Goal: Transaction & Acquisition: Purchase product/service

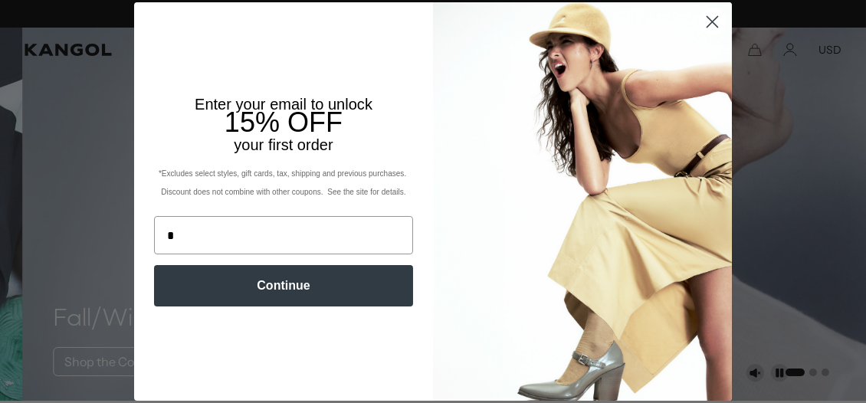
type input "**********"
click at [265, 288] on button "Continue" at bounding box center [283, 285] width 259 height 41
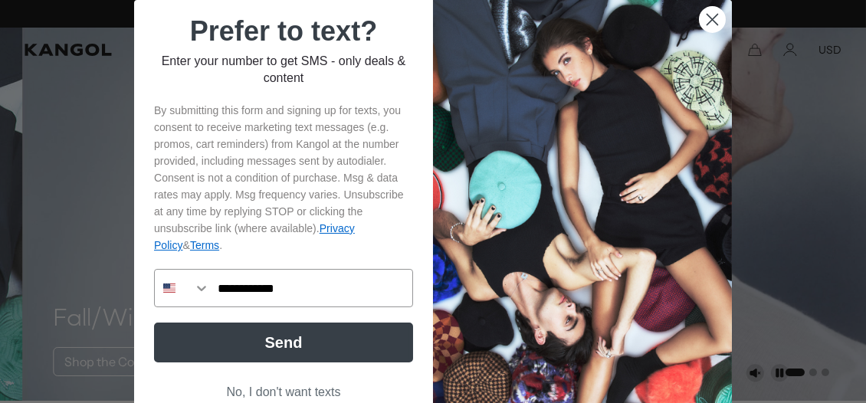
scroll to position [0, 0]
type input "**********"
click at [294, 343] on button "Send" at bounding box center [283, 343] width 259 height 40
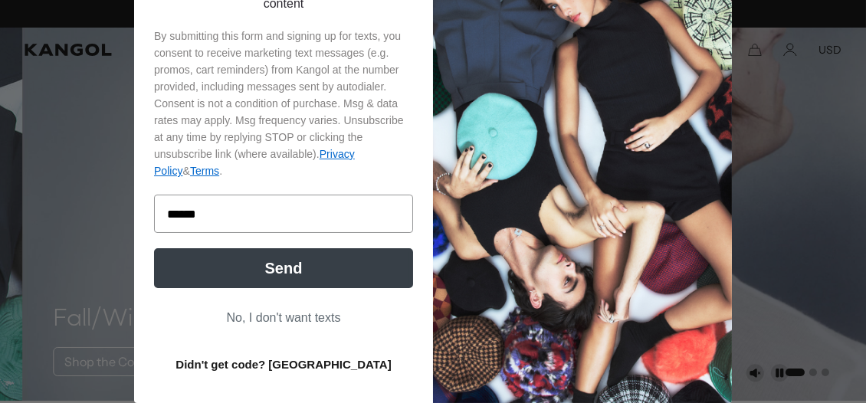
scroll to position [0, 315]
type input "******"
click at [271, 267] on button "Send" at bounding box center [283, 268] width 259 height 40
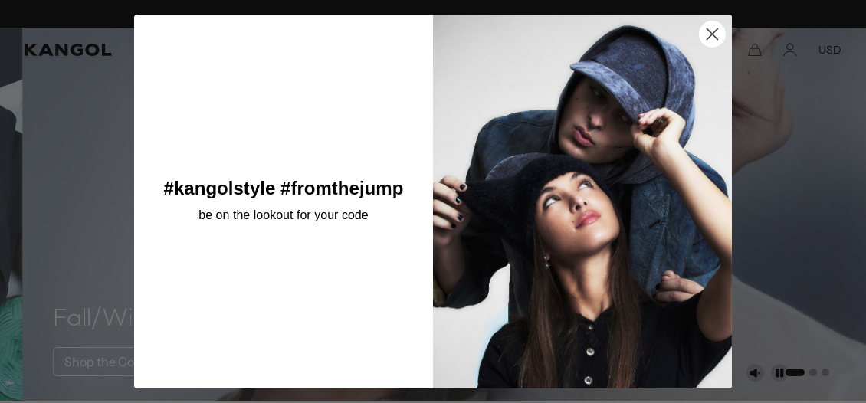
click at [708, 29] on circle "Close dialog" at bounding box center [712, 33] width 25 height 25
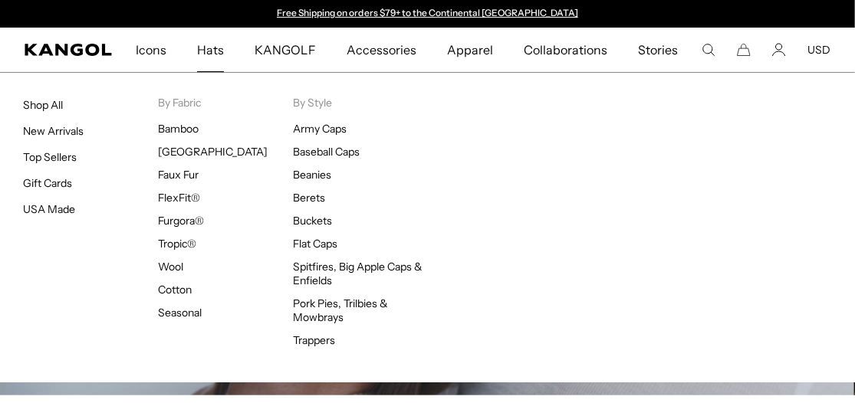
click at [210, 47] on span "Hats" at bounding box center [210, 50] width 27 height 44
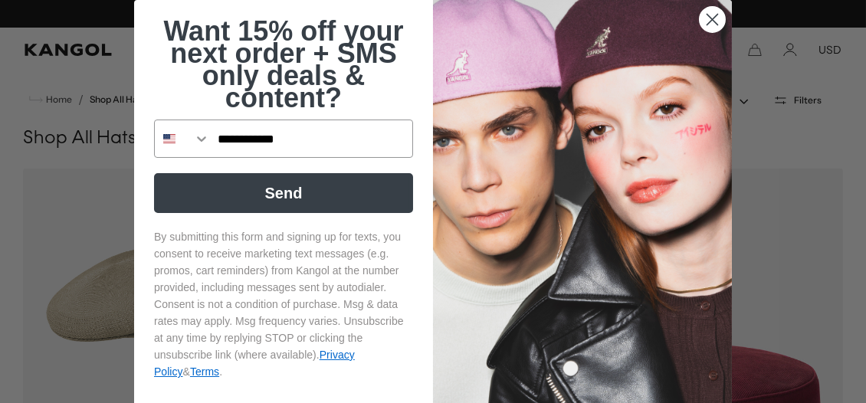
type input "**********"
click at [280, 187] on button "Send" at bounding box center [283, 193] width 259 height 40
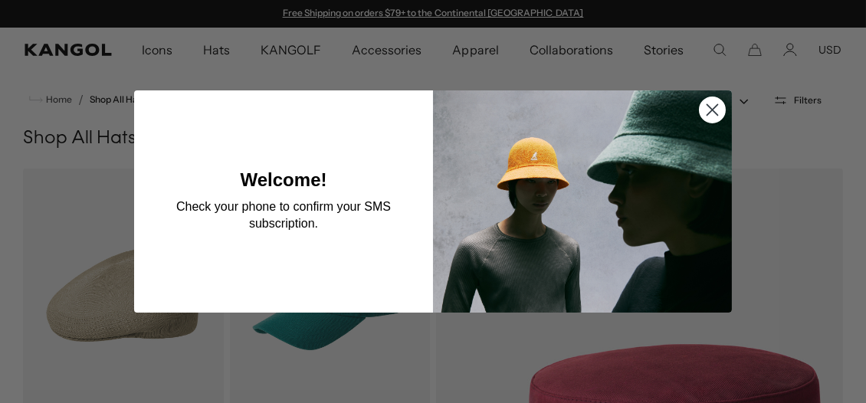
click at [711, 107] on circle "Close dialog" at bounding box center [712, 109] width 25 height 25
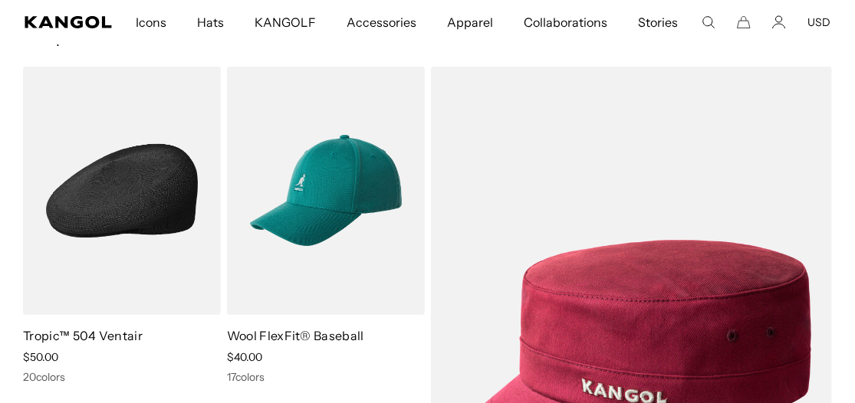
click at [165, 205] on img at bounding box center [122, 191] width 198 height 248
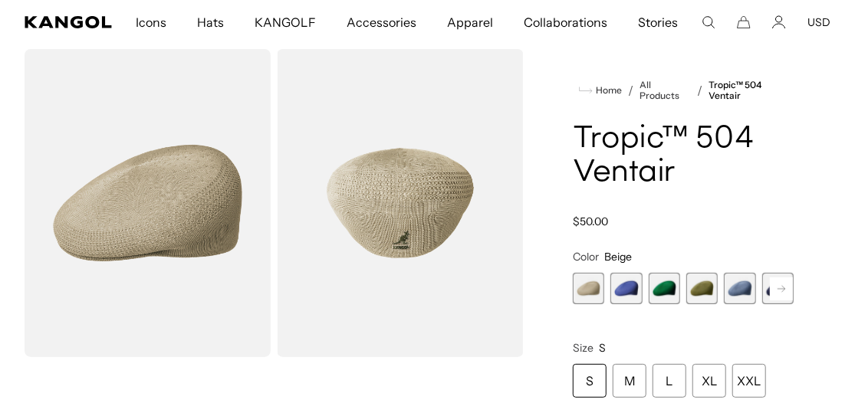
click at [789, 278] on rect at bounding box center [781, 289] width 23 height 23
click at [705, 376] on div "XL" at bounding box center [709, 381] width 34 height 34
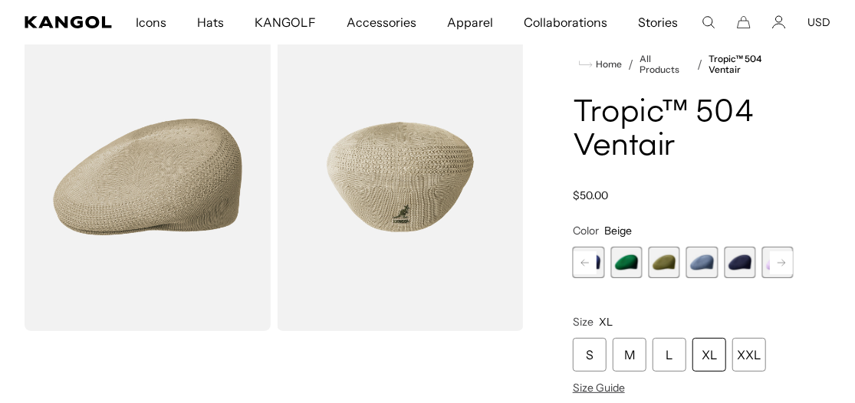
click at [782, 256] on rect at bounding box center [781, 262] width 23 height 23
click at [705, 258] on span "6 of 22" at bounding box center [701, 262] width 31 height 31
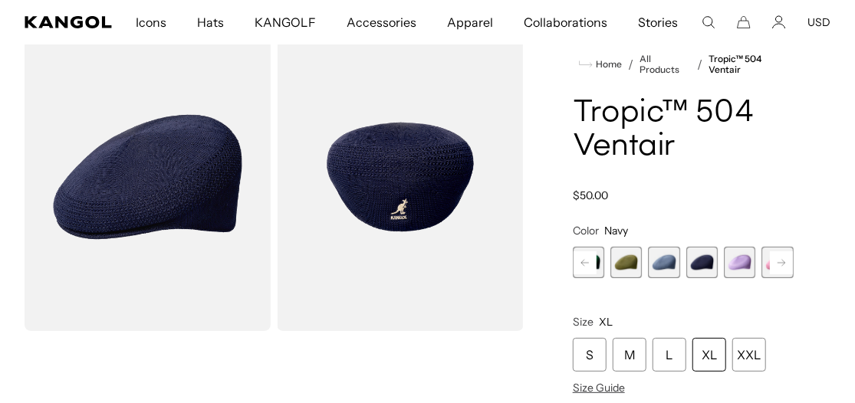
click at [779, 261] on rect at bounding box center [781, 262] width 23 height 23
click at [626, 262] on span "6 of 22" at bounding box center [625, 262] width 31 height 31
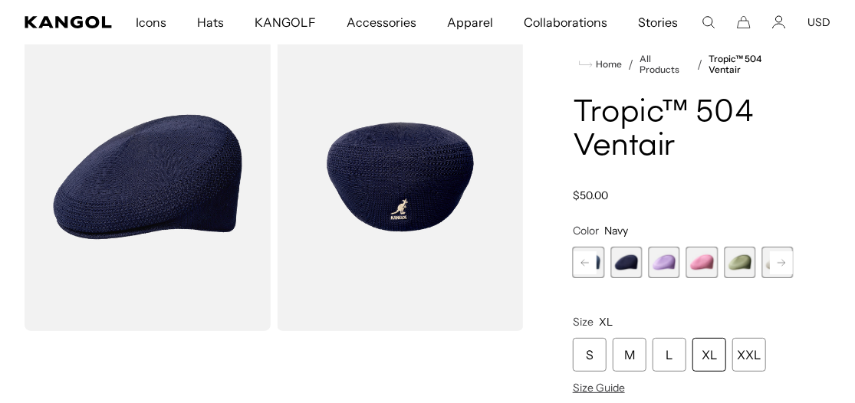
click at [781, 263] on rect at bounding box center [781, 262] width 23 height 23
click at [781, 262] on icon at bounding box center [781, 262] width 8 height 6
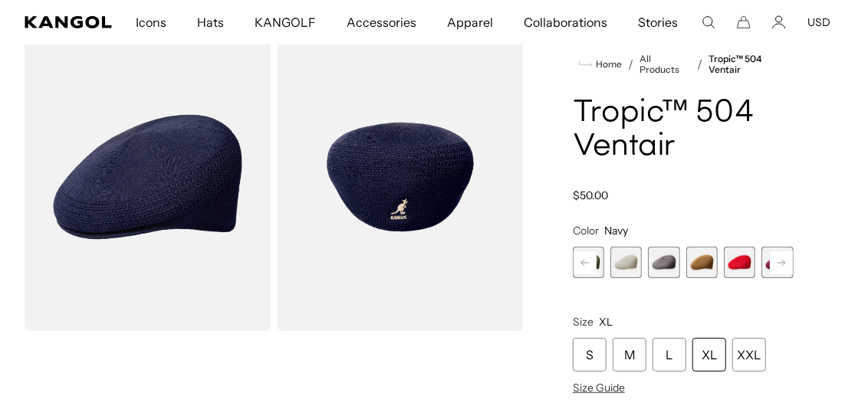
click at [781, 262] on rect at bounding box center [781, 262] width 23 height 23
click at [781, 261] on rect at bounding box center [781, 262] width 23 height 23
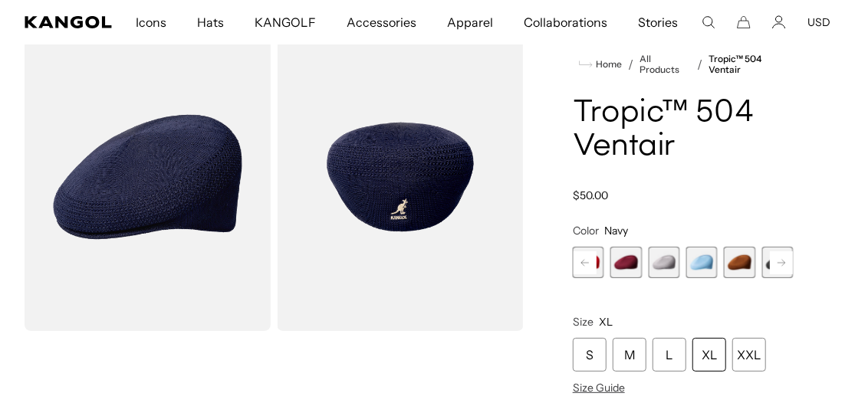
click at [781, 261] on rect at bounding box center [781, 262] width 23 height 23
click at [740, 258] on span "18 of 22" at bounding box center [739, 262] width 31 height 31
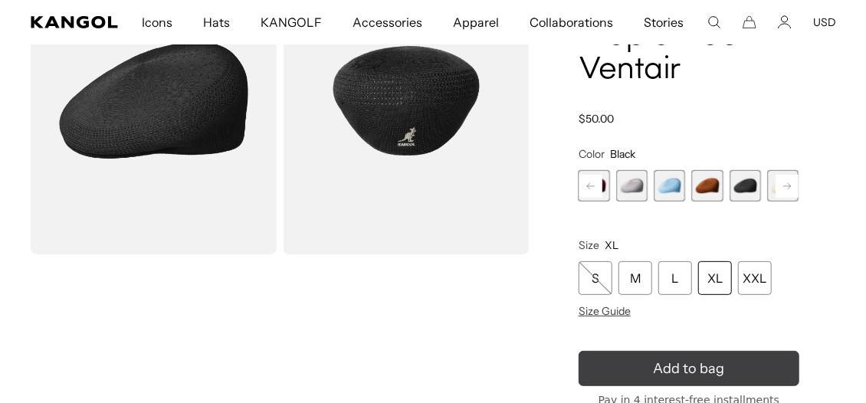
scroll to position [0, 315]
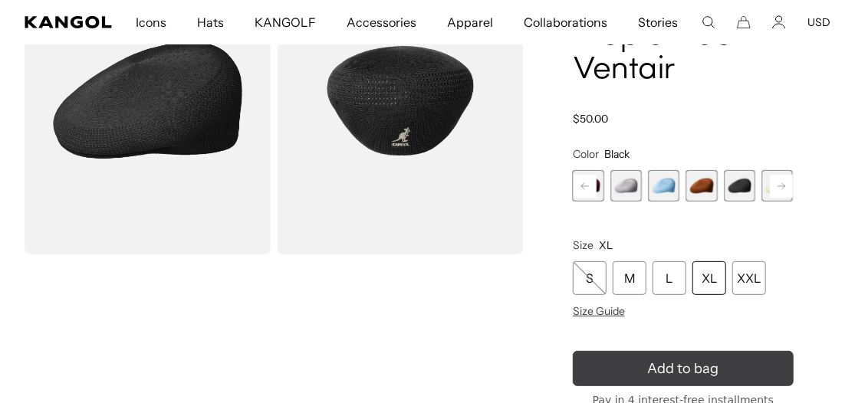
click at [688, 365] on icon "submit" at bounding box center [683, 368] width 31 height 31
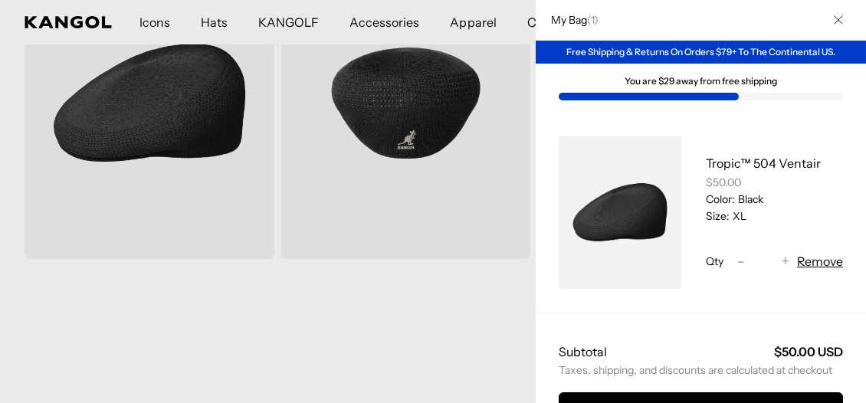
click at [567, 24] on h2 "My Bag ( 1 )" at bounding box center [571, 20] width 55 height 14
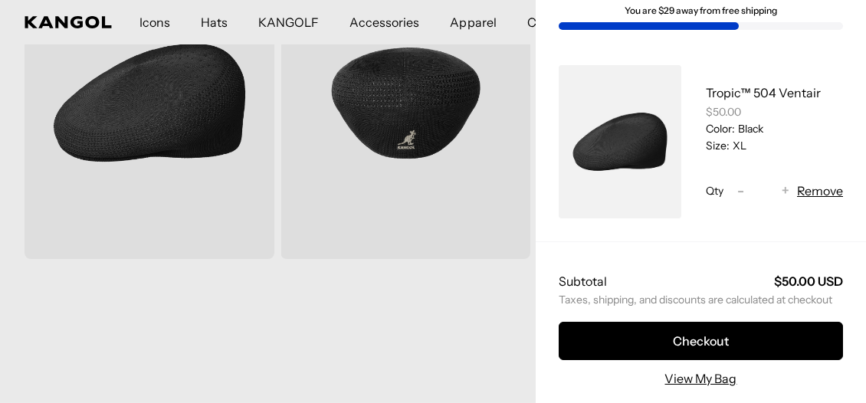
scroll to position [0, 0]
click at [717, 370] on link "View My Bag" at bounding box center [701, 379] width 72 height 18
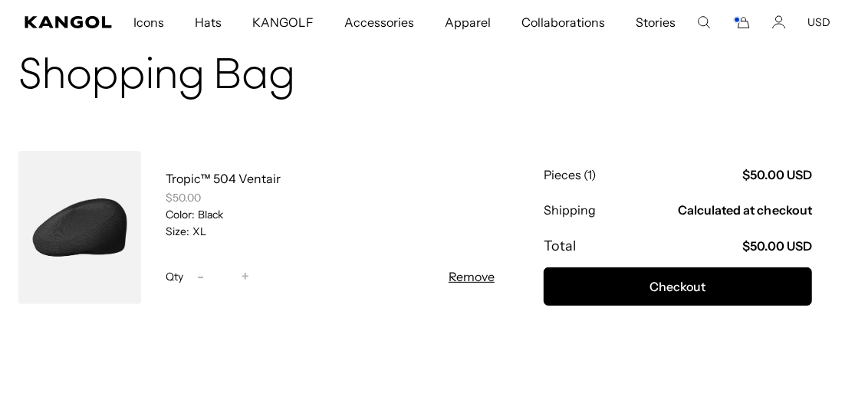
scroll to position [102, 0]
click at [546, 335] on shop-pay-wallet-button at bounding box center [545, 327] width 2 height 15
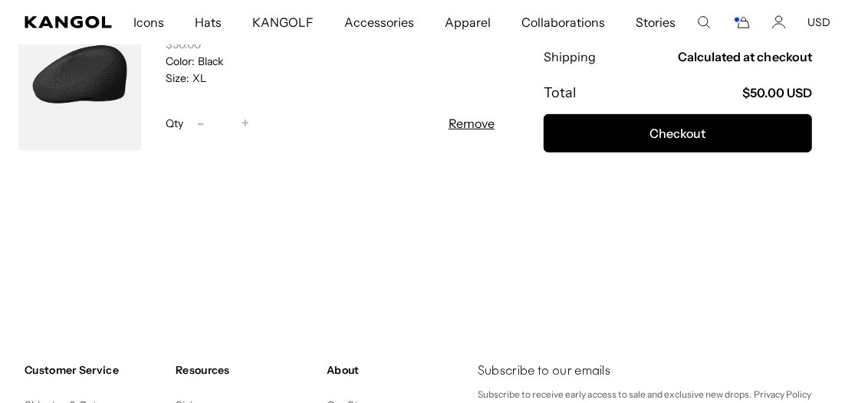
scroll to position [281, 0]
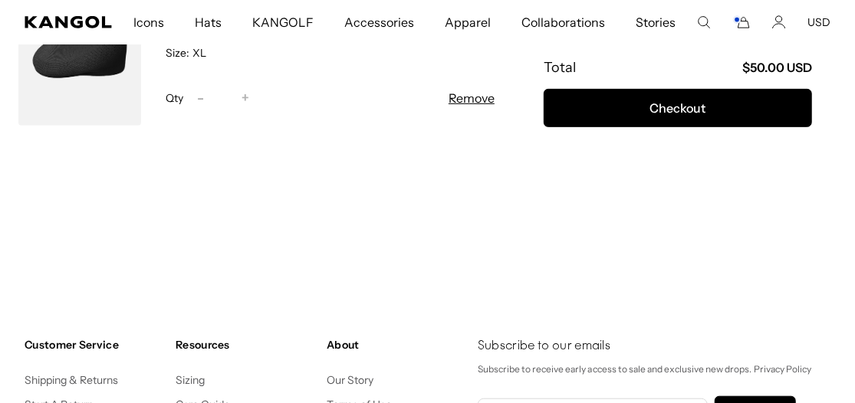
click at [546, 156] on shop-pay-wallet-button at bounding box center [545, 148] width 2 height 15
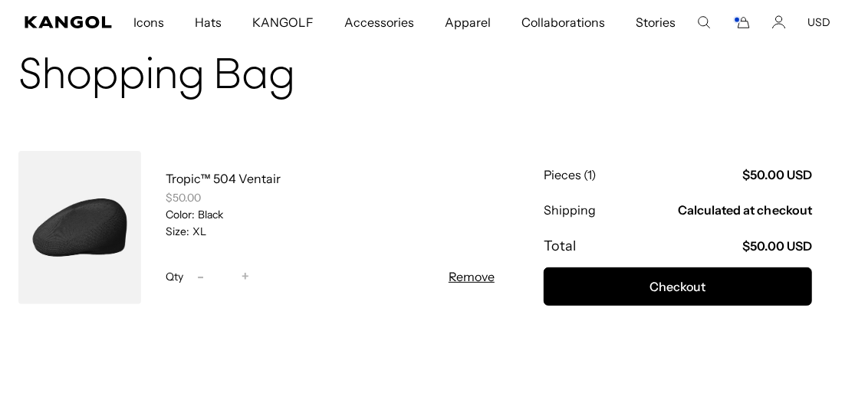
click at [740, 17] on rect "Cart" at bounding box center [737, 20] width 6 height 6
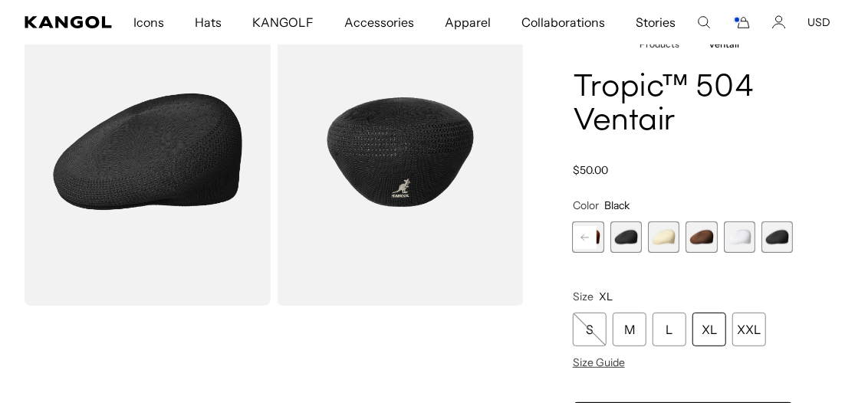
click at [578, 234] on rect at bounding box center [584, 237] width 23 height 23
click at [631, 232] on span "18 of 22" at bounding box center [625, 237] width 31 height 31
click at [580, 232] on rect at bounding box center [584, 237] width 23 height 23
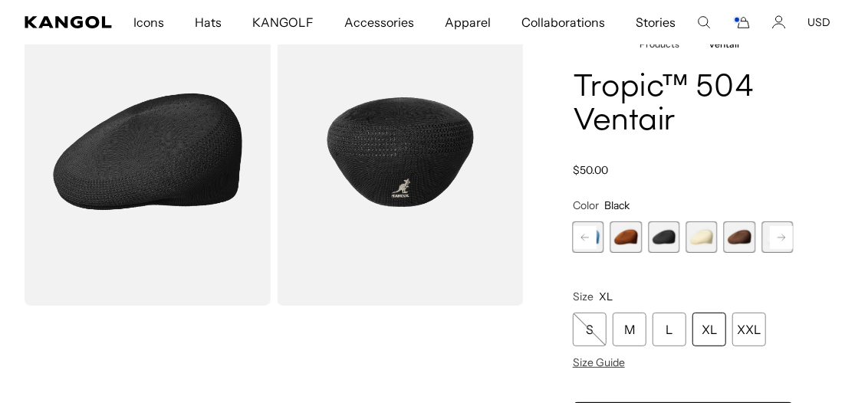
click at [781, 232] on rect at bounding box center [781, 237] width 23 height 23
click at [781, 232] on span "22 of 22" at bounding box center [776, 237] width 31 height 31
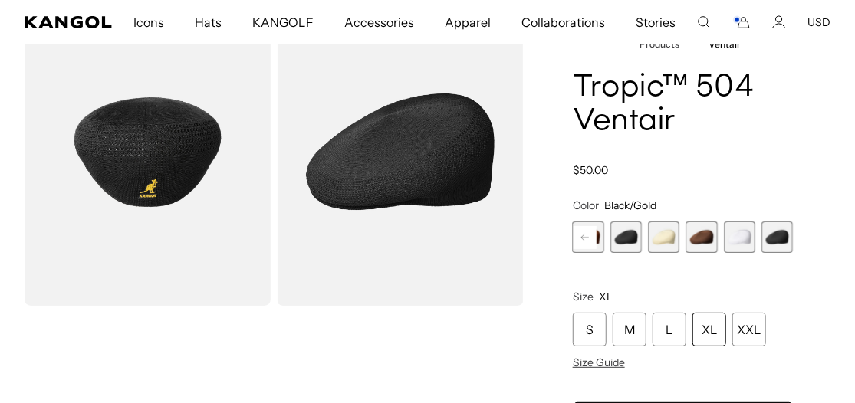
click at [580, 230] on rect at bounding box center [584, 237] width 23 height 23
click at [583, 232] on rect at bounding box center [584, 237] width 23 height 23
click at [580, 232] on rect at bounding box center [584, 237] width 23 height 23
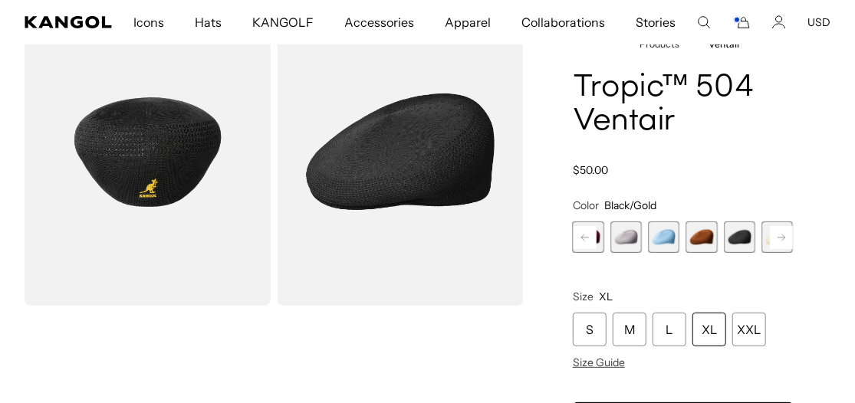
scroll to position [0, 0]
click at [580, 232] on rect at bounding box center [584, 237] width 23 height 23
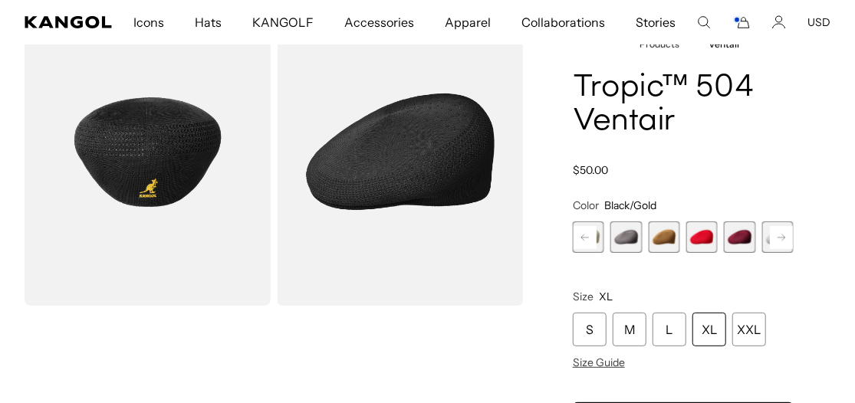
click at [580, 232] on rect at bounding box center [584, 237] width 23 height 23
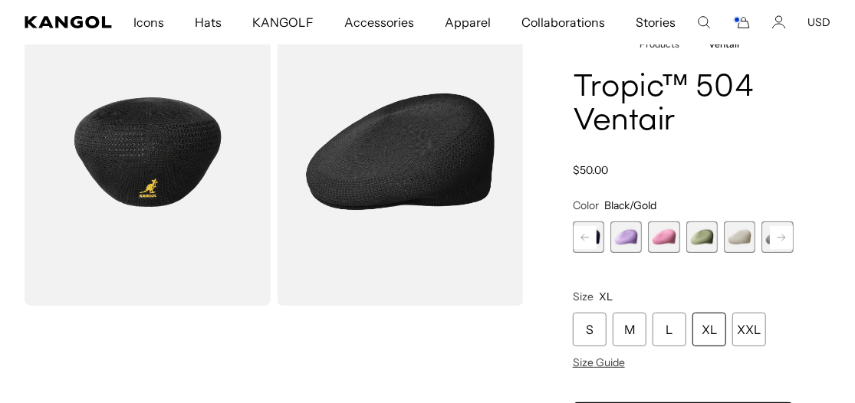
click at [580, 232] on rect at bounding box center [584, 237] width 23 height 23
click at [633, 232] on span "6 of 22" at bounding box center [625, 237] width 31 height 31
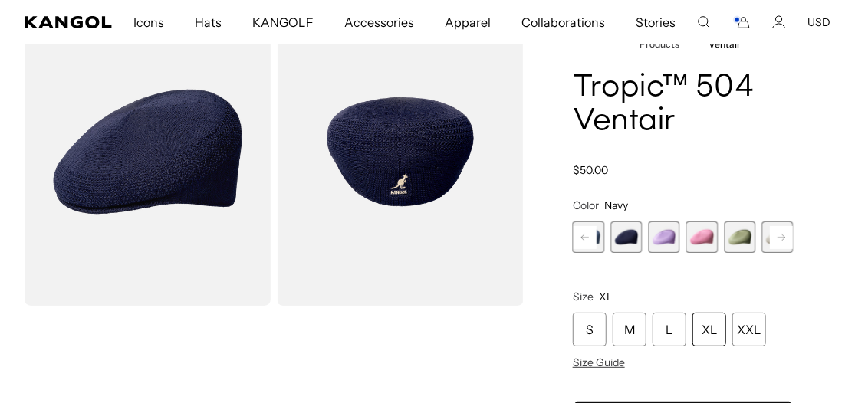
click at [702, 326] on div "XL" at bounding box center [709, 330] width 34 height 34
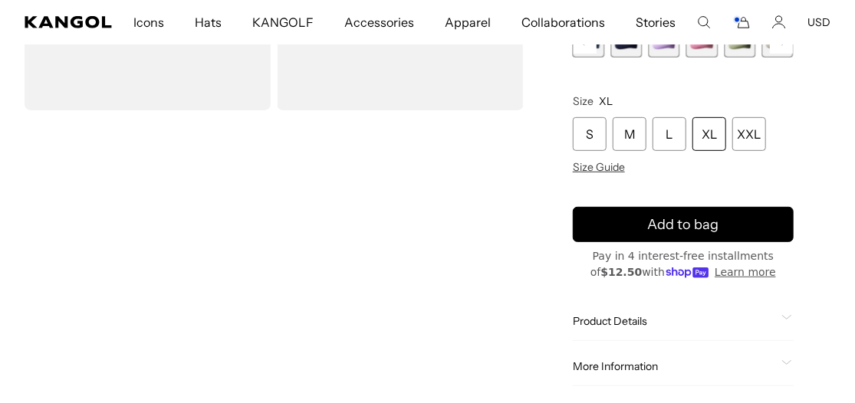
scroll to position [307, 0]
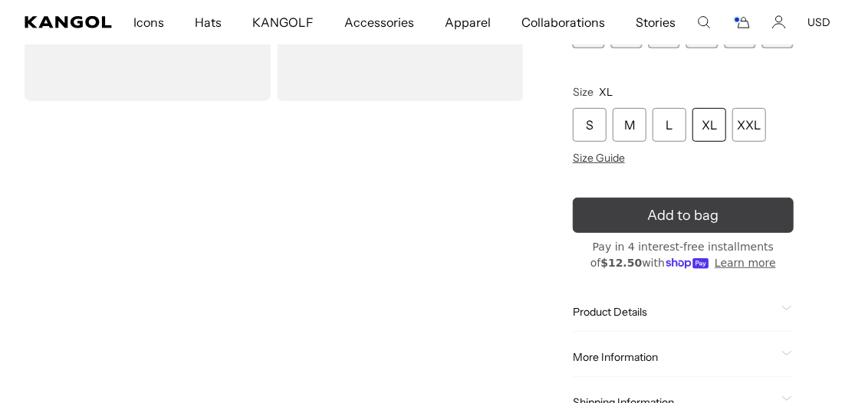
click at [687, 211] on icon "submit" at bounding box center [683, 216] width 29 height 29
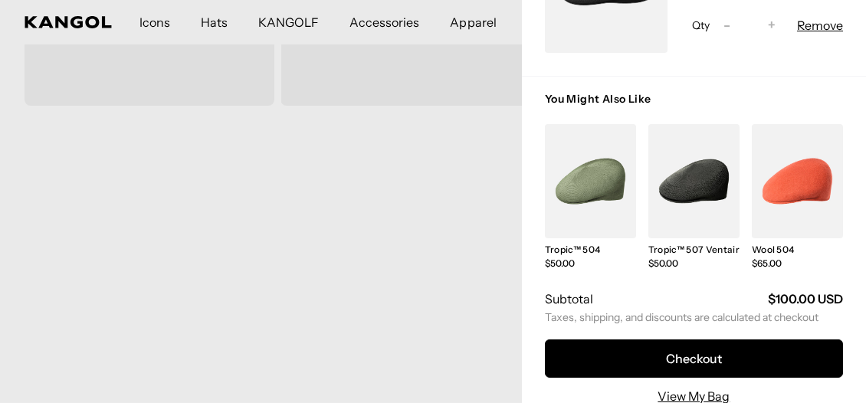
scroll to position [0, 0]
